Goal: Task Accomplishment & Management: Manage account settings

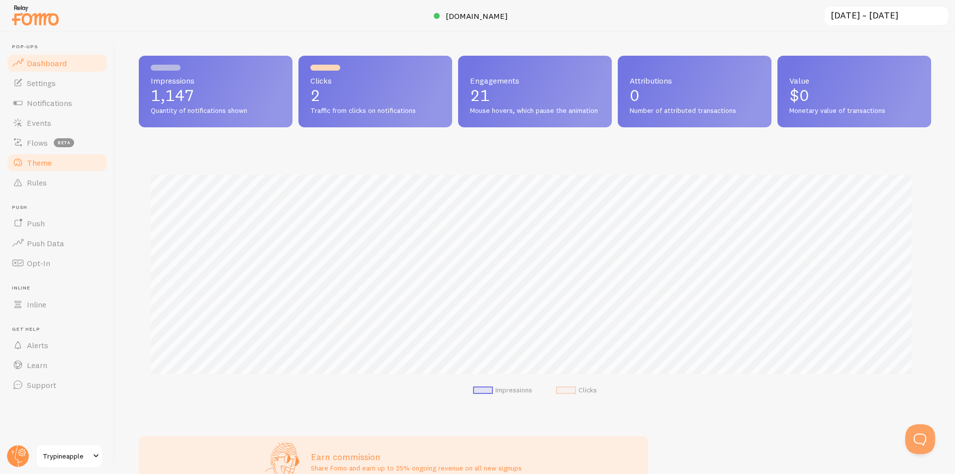
scroll to position [261, 785]
click at [42, 178] on span "Rules" at bounding box center [37, 183] width 20 height 10
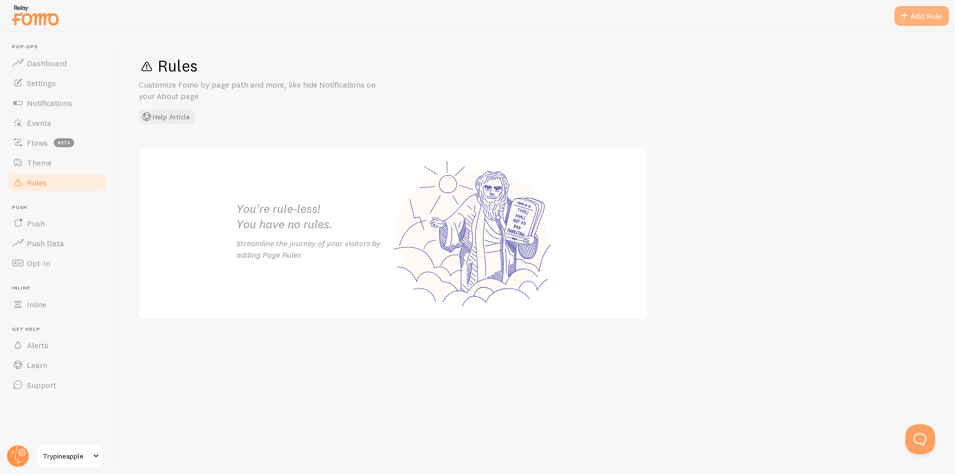
click at [929, 12] on div "Add Rule" at bounding box center [922, 16] width 55 height 20
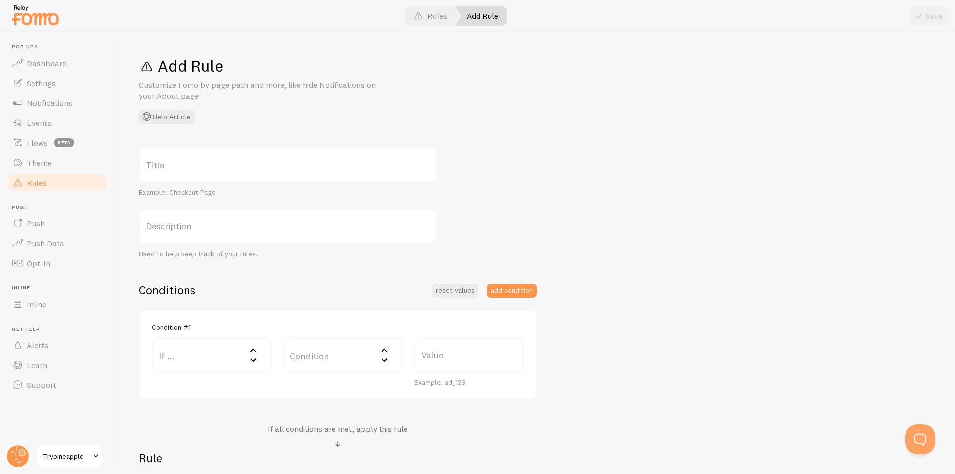
click at [228, 168] on label "Title" at bounding box center [288, 165] width 299 height 35
click at [228, 168] on input "Title" at bounding box center [288, 165] width 299 height 35
type input "Dont show in Careers Page"
click at [242, 229] on label "Description" at bounding box center [288, 226] width 299 height 35
click at [242, 229] on input "Description" at bounding box center [288, 226] width 299 height 35
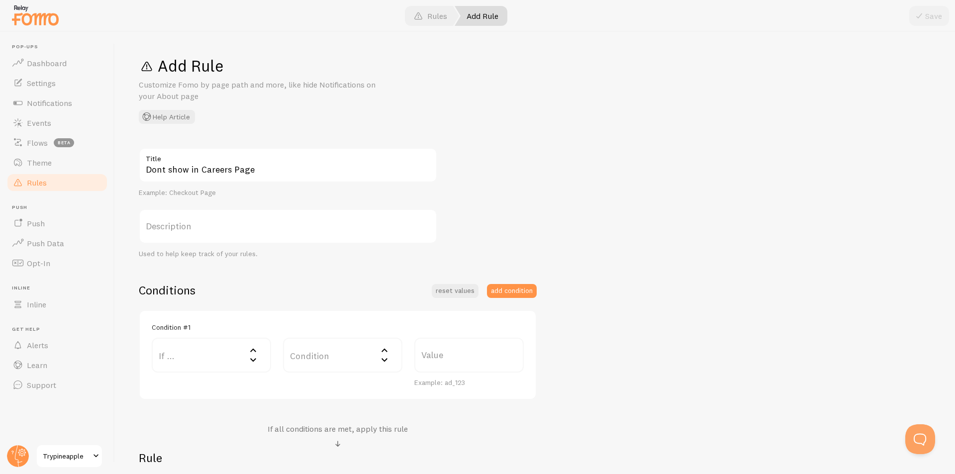
click at [240, 355] on label "If ..." at bounding box center [211, 355] width 119 height 35
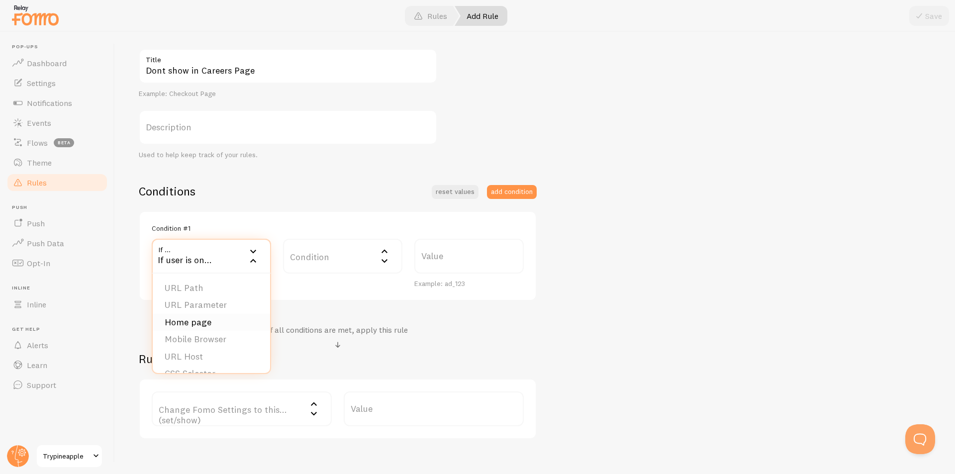
scroll to position [100, 0]
click at [219, 289] on li "URL Path" at bounding box center [211, 287] width 117 height 17
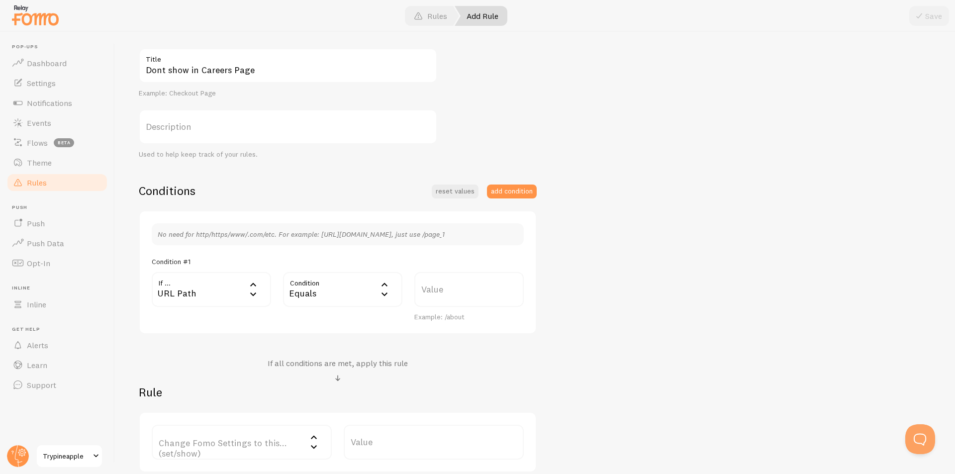
click at [446, 293] on label "Value" at bounding box center [468, 289] width 109 height 35
click at [446, 293] on input "Value" at bounding box center [468, 289] width 109 height 35
paste input "[URL][DOMAIN_NAME]"
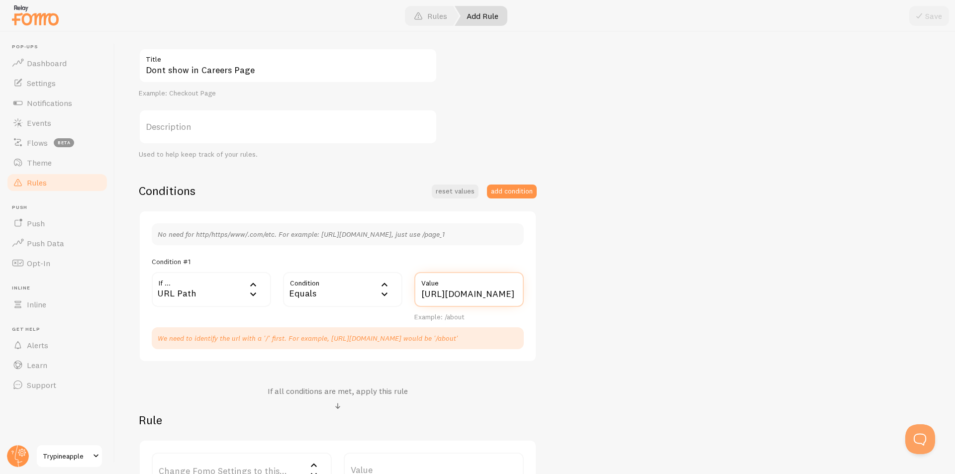
scroll to position [0, 35]
type input "[URL][DOMAIN_NAME]"
click at [609, 287] on div "Dont show in Careers Page Title Example: Checkout Page Description Used to help…" at bounding box center [535, 274] width 793 height 452
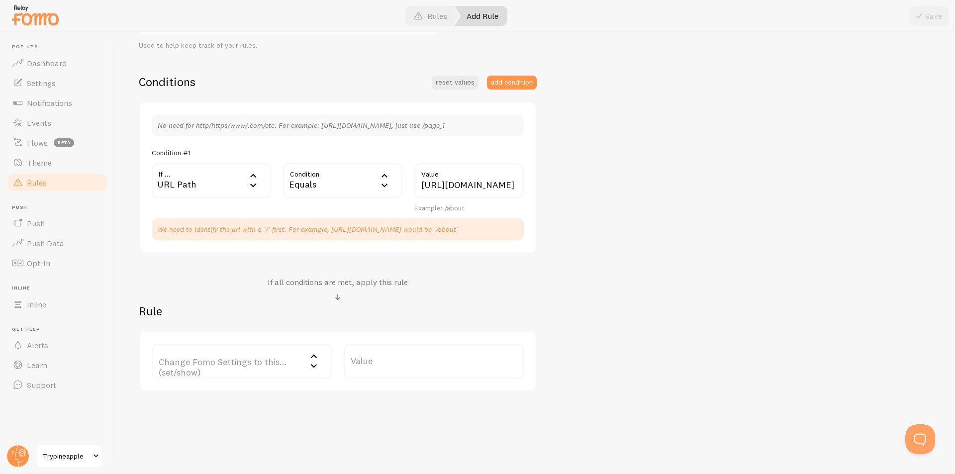
scroll to position [213, 0]
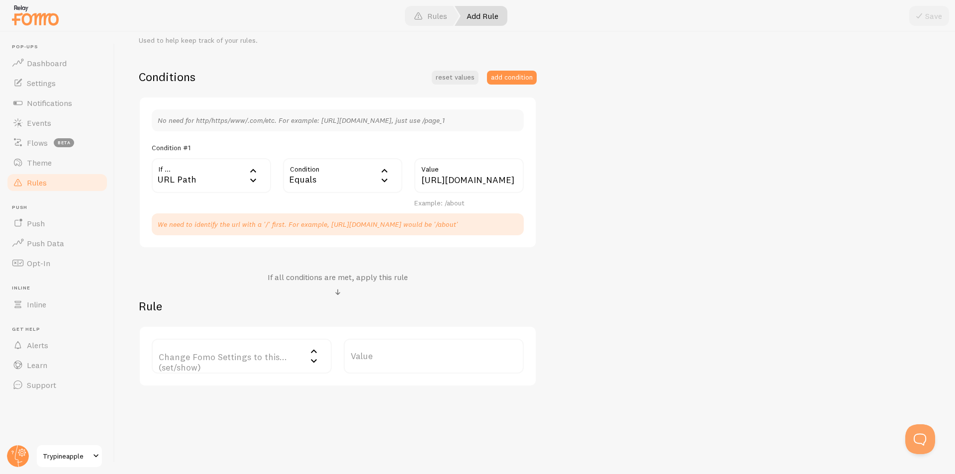
click at [285, 344] on label "Change Fomo Settings to this... (set/show)" at bounding box center [242, 356] width 180 height 35
click at [256, 362] on div "Change Fomo Settings to this... (set/show)" at bounding box center [242, 356] width 180 height 35
click at [307, 357] on label "Change Fomo Settings to this... (set/show)" at bounding box center [242, 356] width 180 height 35
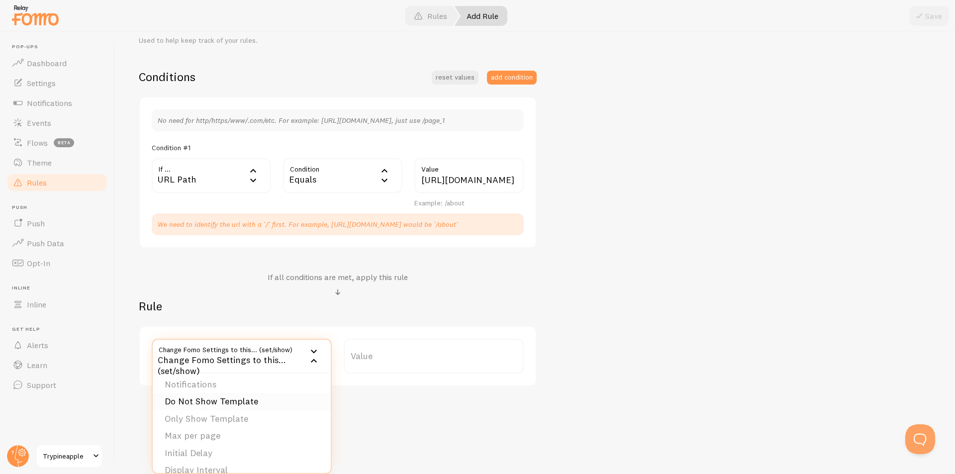
scroll to position [0, 0]
click at [238, 404] on li "Do Not Show Template" at bounding box center [242, 405] width 178 height 17
click at [470, 362] on label "Template" at bounding box center [434, 356] width 180 height 35
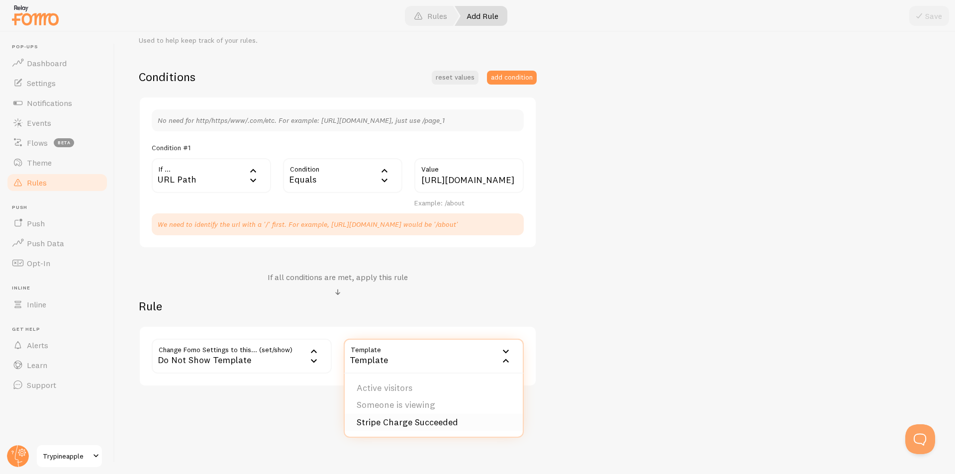
click at [449, 417] on li "Stripe Charge Succeeded" at bounding box center [434, 422] width 178 height 17
click at [678, 305] on div "Dont show in Careers Page Title Example: Checkout Page Description Used to help…" at bounding box center [535, 160] width 793 height 452
click at [934, 16] on button "Save" at bounding box center [929, 16] width 40 height 20
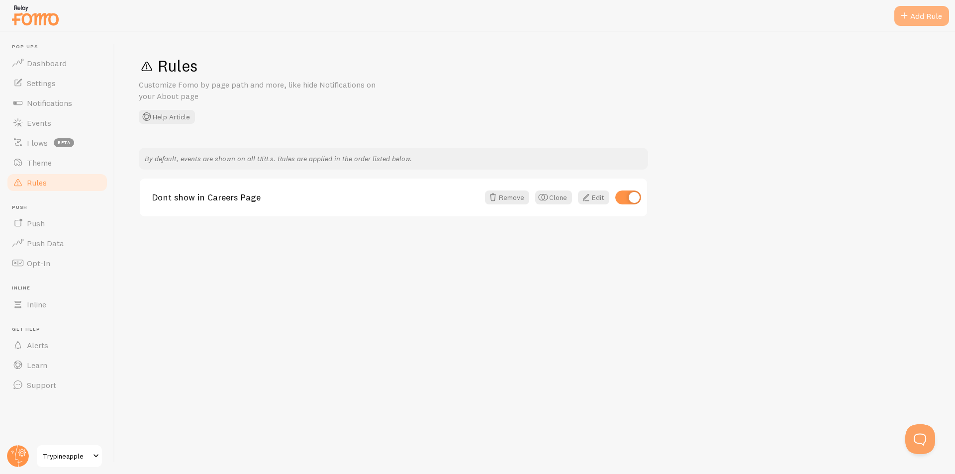
click at [919, 9] on div "Add Rule" at bounding box center [922, 16] width 55 height 20
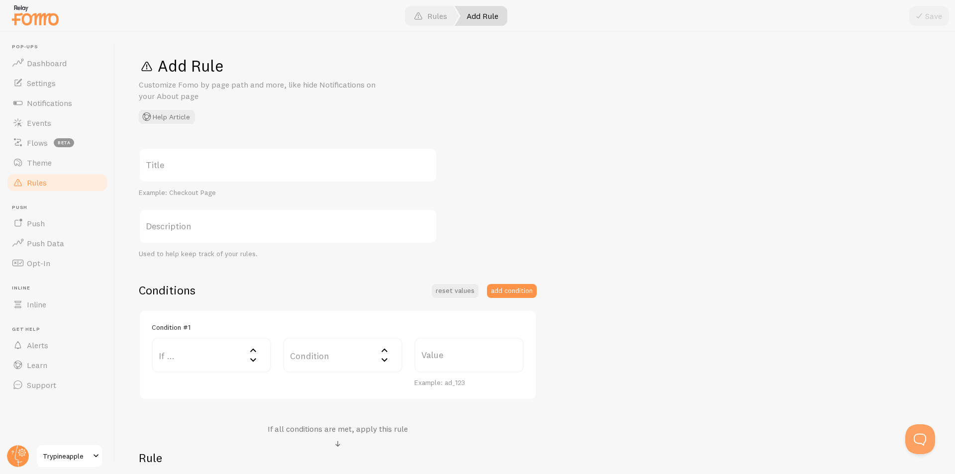
click at [244, 160] on label "Title" at bounding box center [288, 165] width 299 height 35
click at [244, 160] on input "Title" at bounding box center [288, 165] width 299 height 35
drag, startPoint x: 172, startPoint y: 170, endPoint x: 167, endPoint y: 169, distance: 5.1
click at [167, 169] on input "Dont Show on articles" at bounding box center [288, 165] width 299 height 35
type input "Dont show on articles"
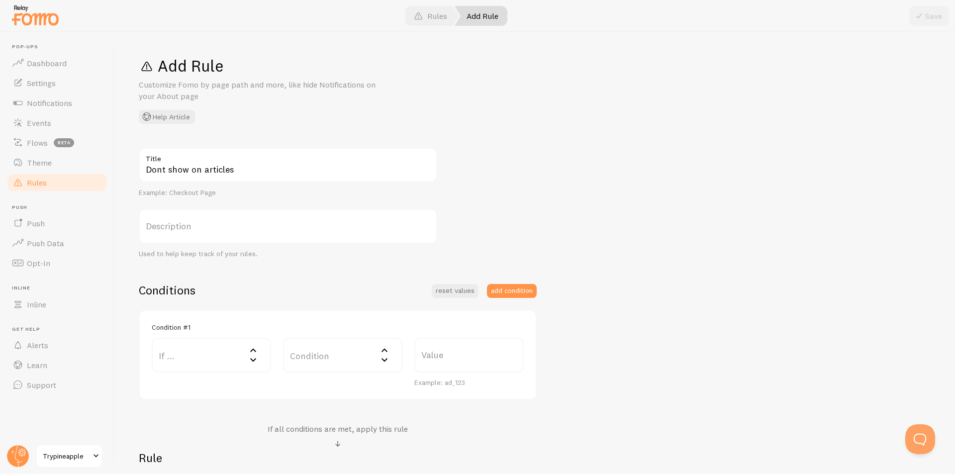
click at [205, 354] on label "If ..." at bounding box center [211, 355] width 119 height 35
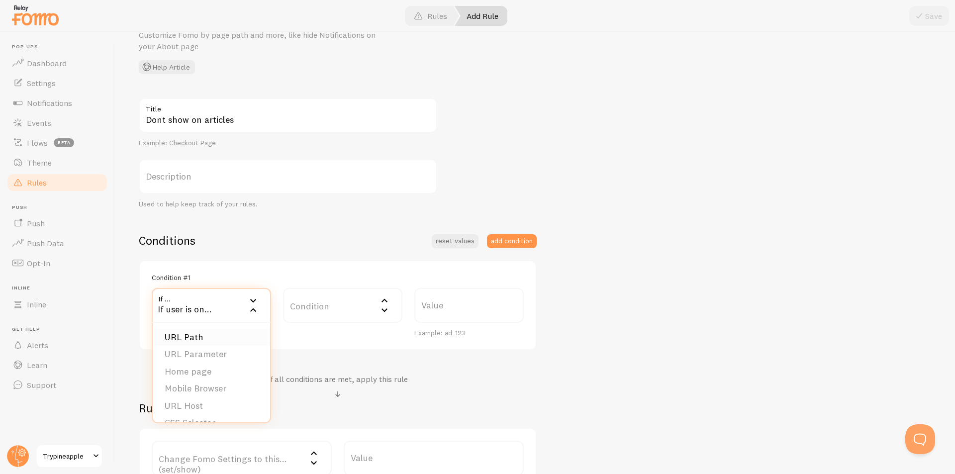
click at [217, 337] on li "URL Path" at bounding box center [211, 337] width 117 height 17
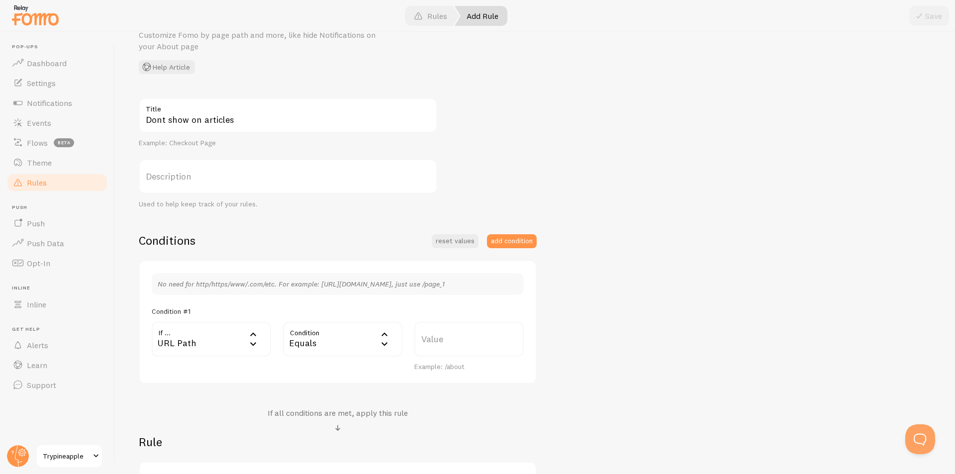
click at [342, 336] on div "Equals" at bounding box center [342, 339] width 119 height 35
click at [364, 418] on li "Contains" at bounding box center [342, 422] width 117 height 17
click at [198, 331] on div "URL Path" at bounding box center [211, 339] width 119 height 35
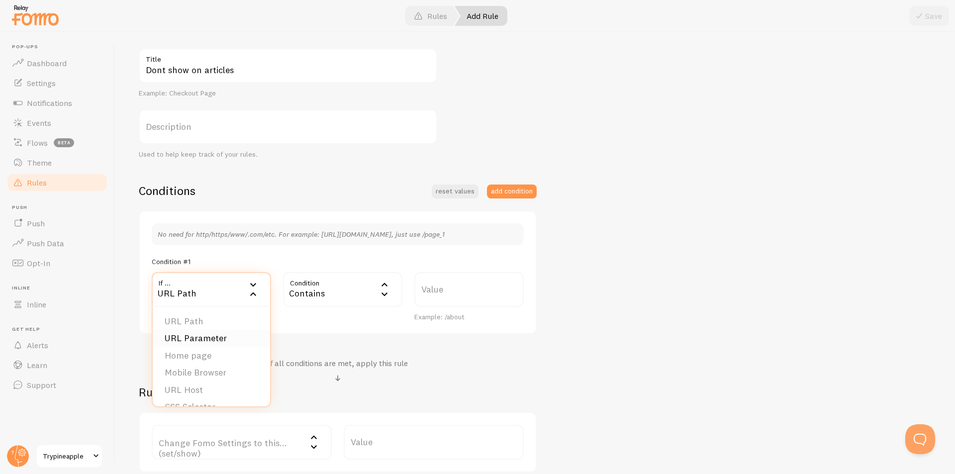
click at [217, 333] on li "URL Parameter" at bounding box center [211, 338] width 117 height 17
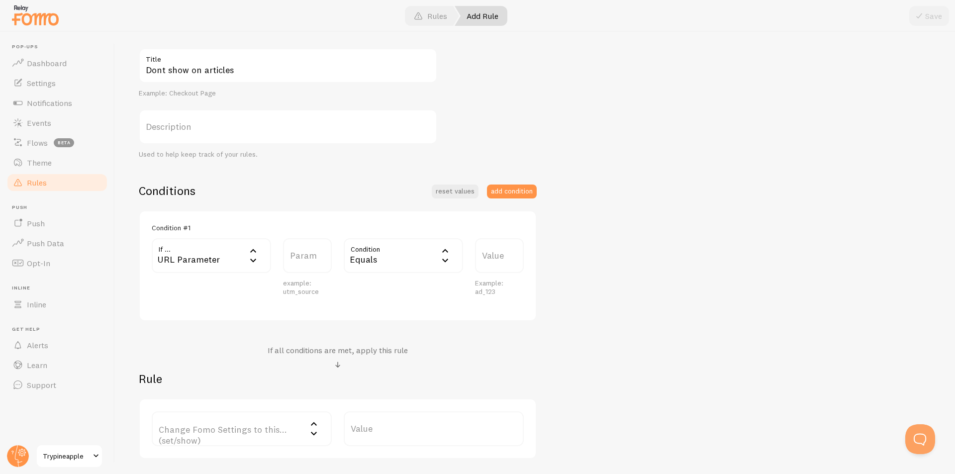
click at [298, 252] on div "Condition #1 If ... url_param URL Parameter URL Path URL Parameter Home page Mo…" at bounding box center [338, 265] width 372 height 85
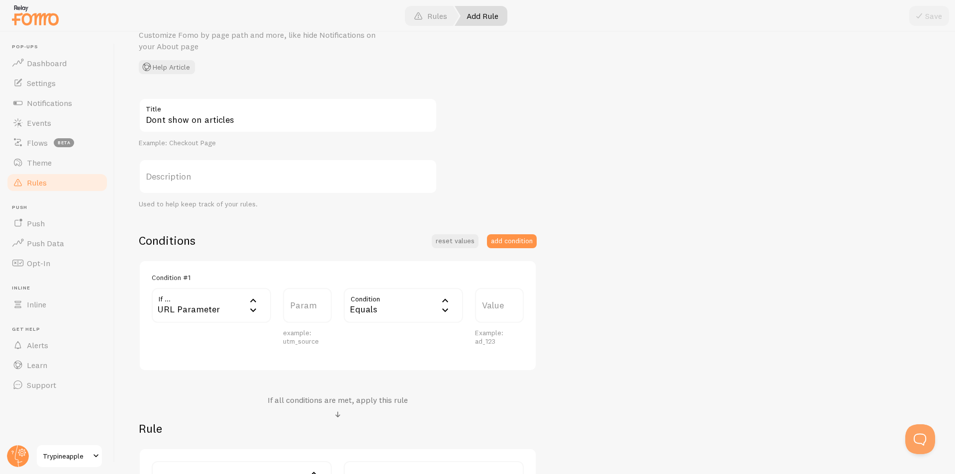
click at [264, 297] on div "URL Parameter" at bounding box center [211, 305] width 119 height 35
click at [217, 342] on li "URL Path" at bounding box center [211, 337] width 117 height 17
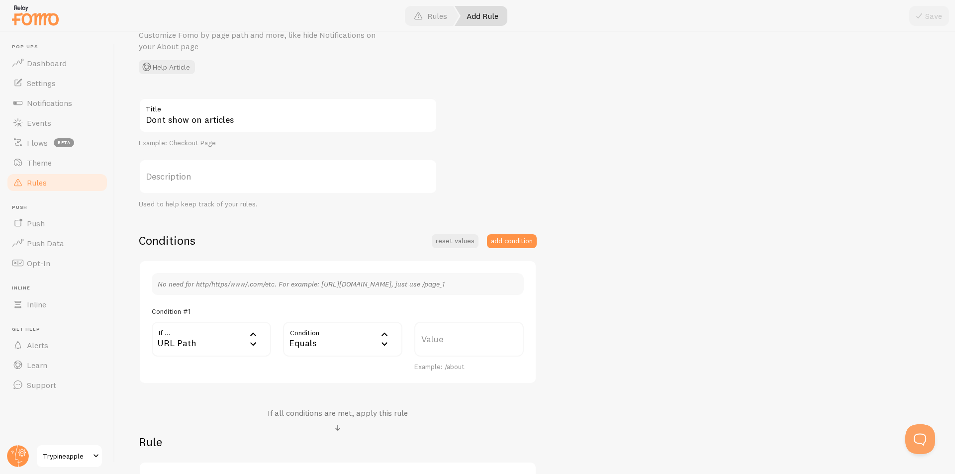
drag, startPoint x: 669, startPoint y: 291, endPoint x: 660, endPoint y: 284, distance: 11.3
click at [669, 290] on div "Dont show on articles Title Example: Checkout Page Description Used to help kee…" at bounding box center [535, 310] width 793 height 424
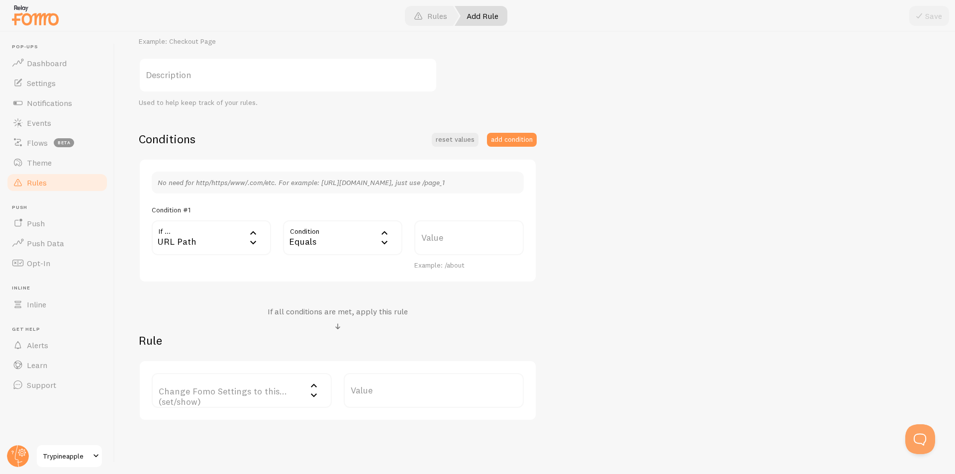
scroll to position [186, 0]
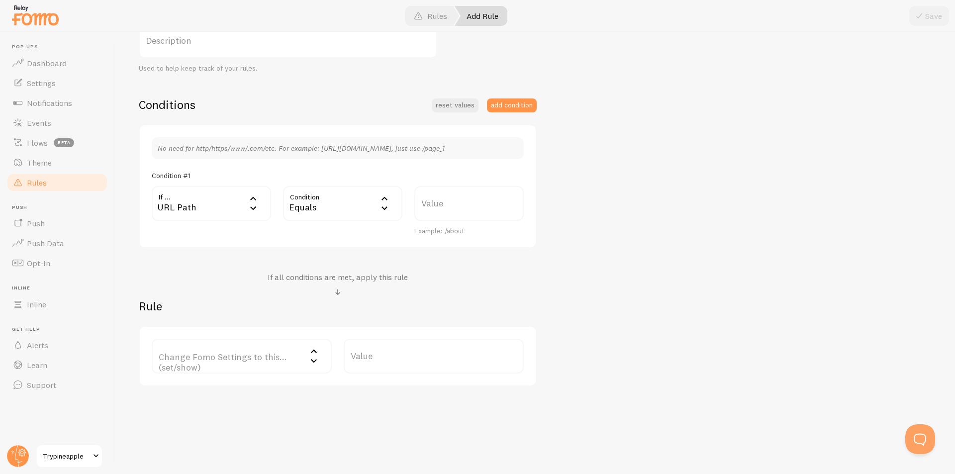
click at [230, 217] on div "URL Path" at bounding box center [211, 203] width 119 height 35
click at [228, 273] on li "Home page" at bounding box center [211, 269] width 117 height 17
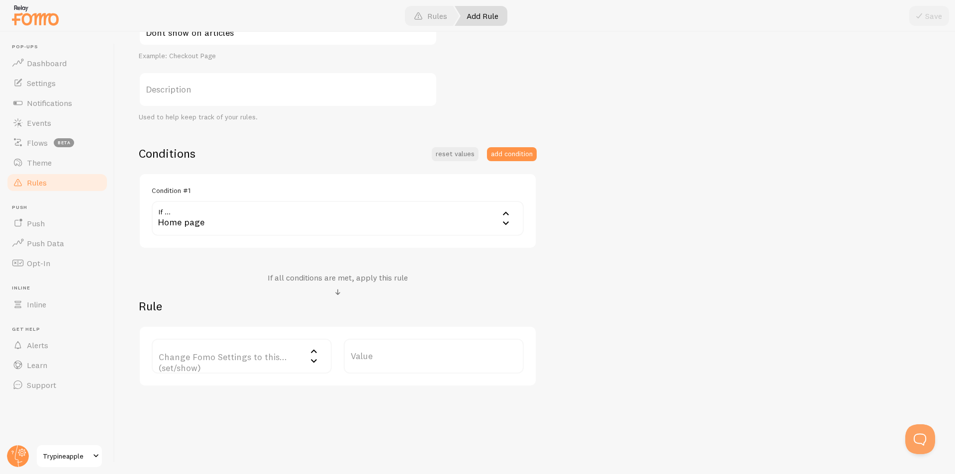
click at [288, 213] on div "Home page" at bounding box center [338, 218] width 372 height 35
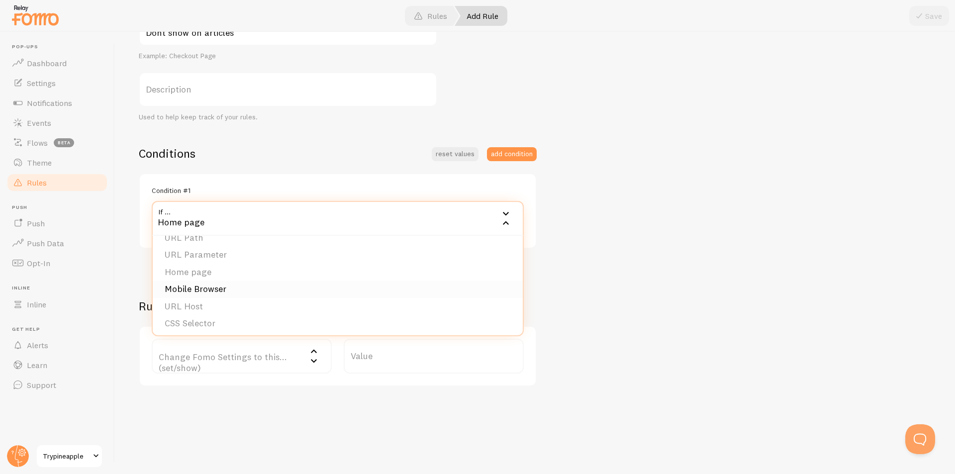
scroll to position [15, 0]
click at [353, 281] on li "Mobile Browser" at bounding box center [338, 286] width 370 height 17
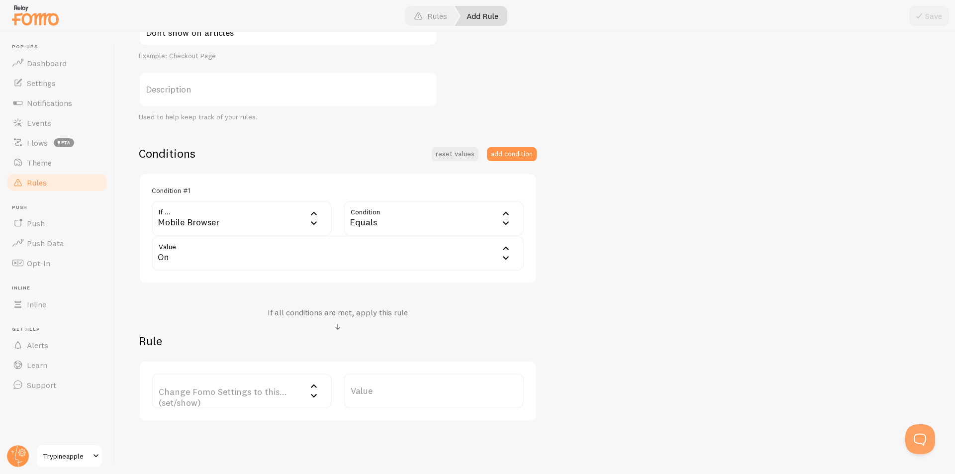
click at [394, 255] on div "On" at bounding box center [338, 253] width 372 height 35
click at [623, 214] on div "Dont show on articles Title Example: Checkout Page Description Used to help kee…" at bounding box center [535, 216] width 793 height 410
click at [291, 383] on label "Change Fomo Settings to this... (set/show)" at bounding box center [242, 391] width 180 height 35
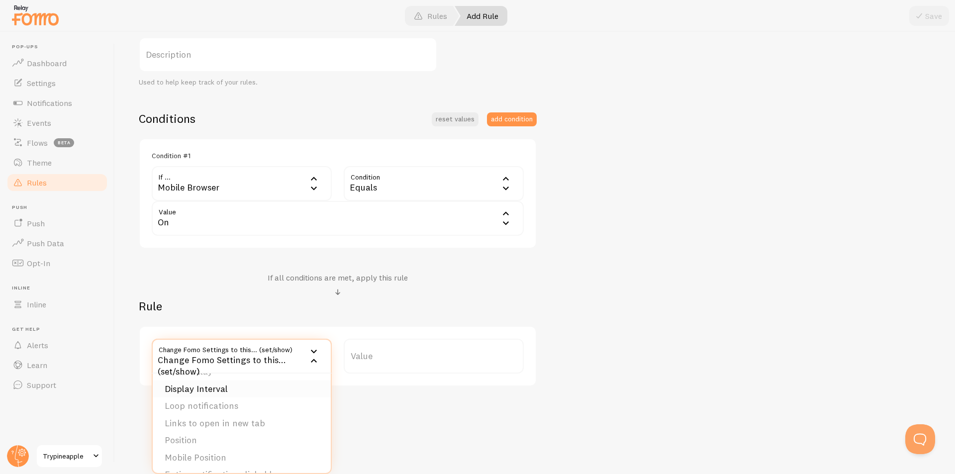
scroll to position [101, 0]
click at [453, 407] on div "Add Rule Customize Fomo by page path and more, like hide Notifications on your …" at bounding box center [535, 253] width 840 height 442
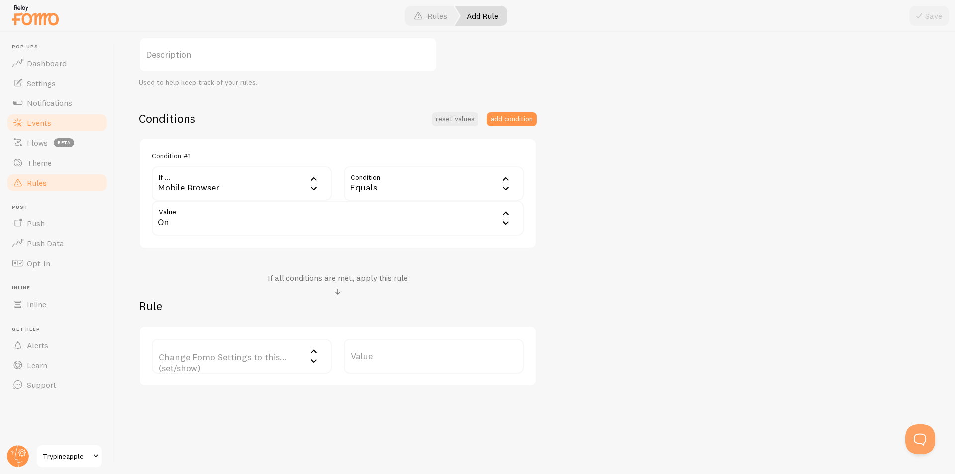
click at [34, 122] on span "Events" at bounding box center [39, 123] width 24 height 10
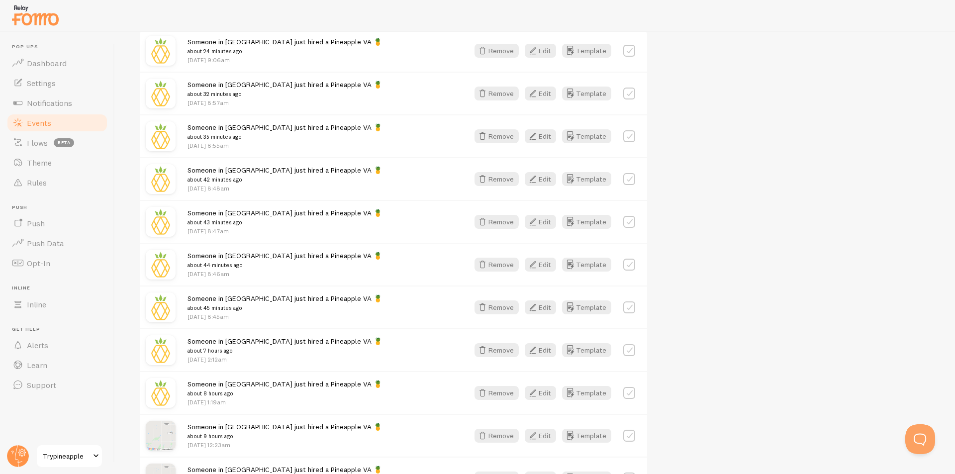
scroll to position [149, 0]
